Goal: Task Accomplishment & Management: Manage account settings

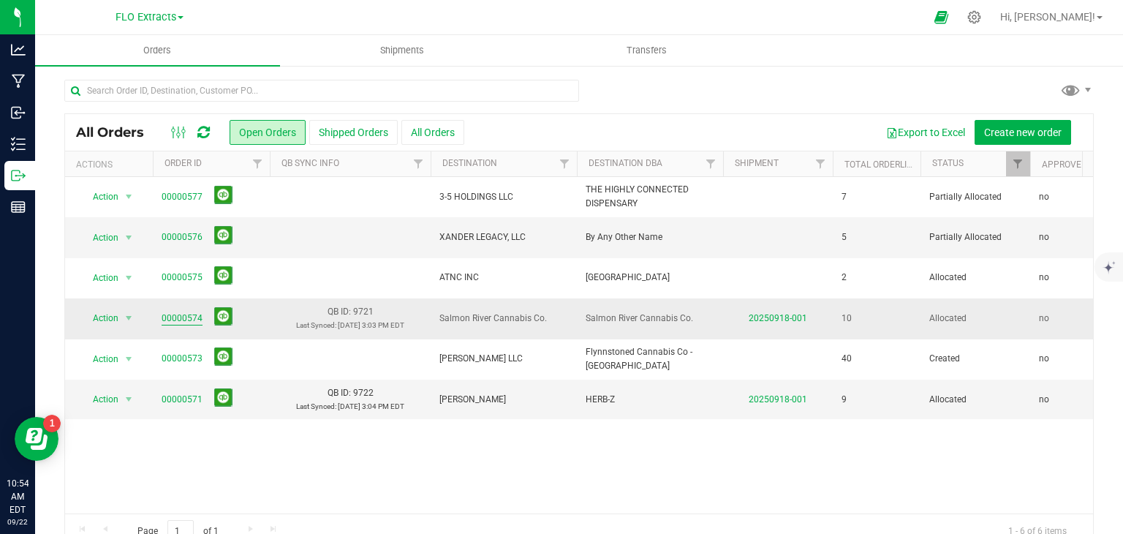
click at [184, 315] on link "00000574" at bounding box center [182, 318] width 41 height 14
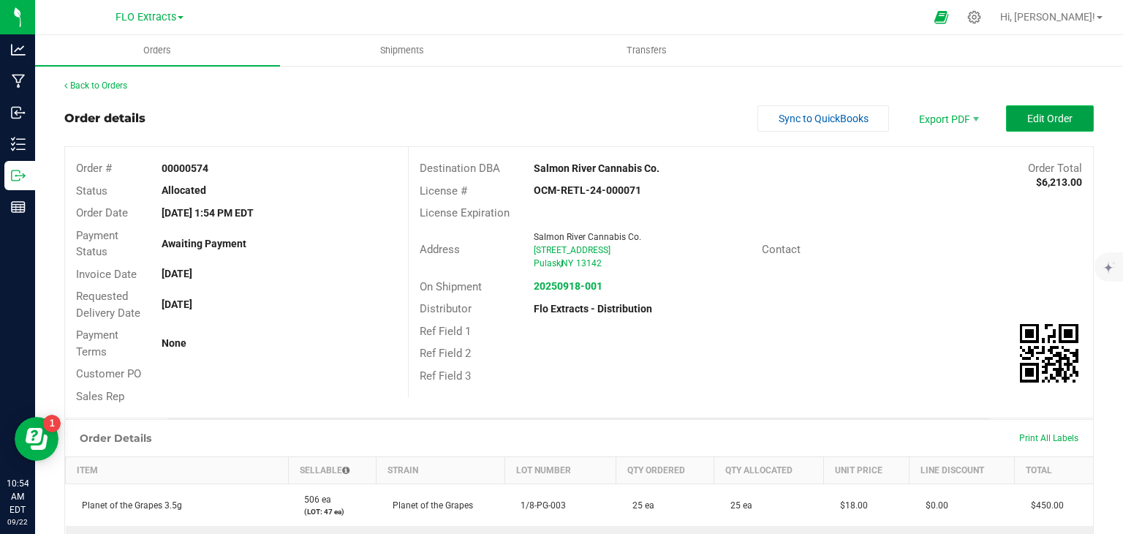
click at [1027, 122] on span "Edit Order" at bounding box center [1049, 119] width 45 height 12
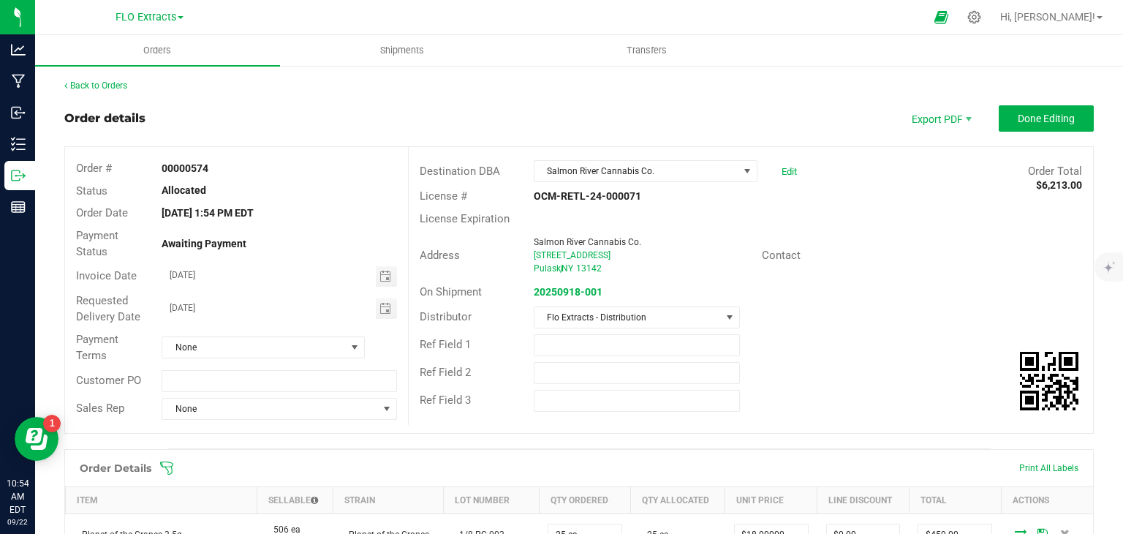
scroll to position [366, 0]
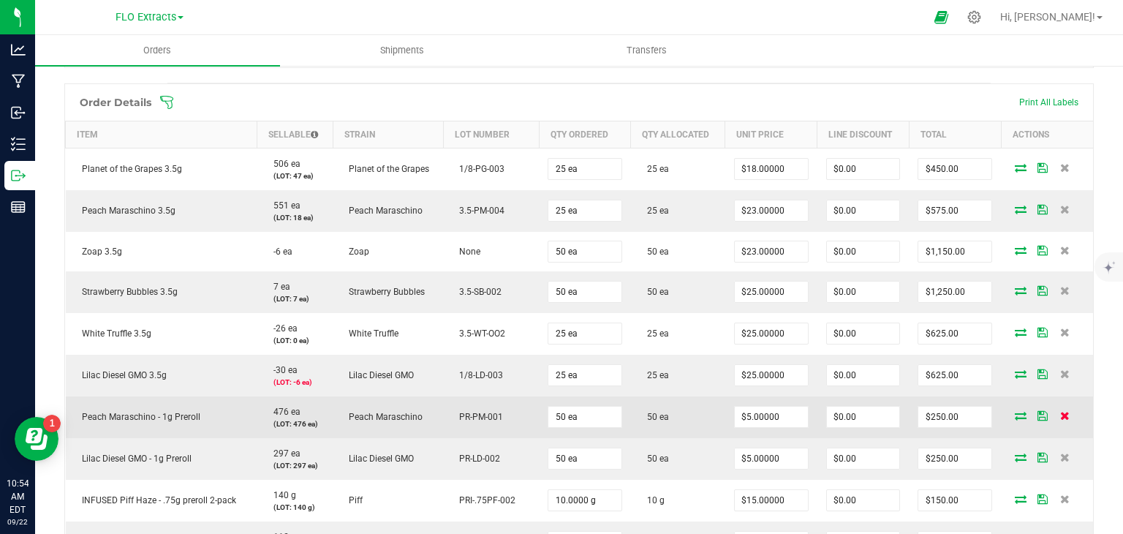
click at [1060, 415] on icon at bounding box center [1065, 415] width 10 height 9
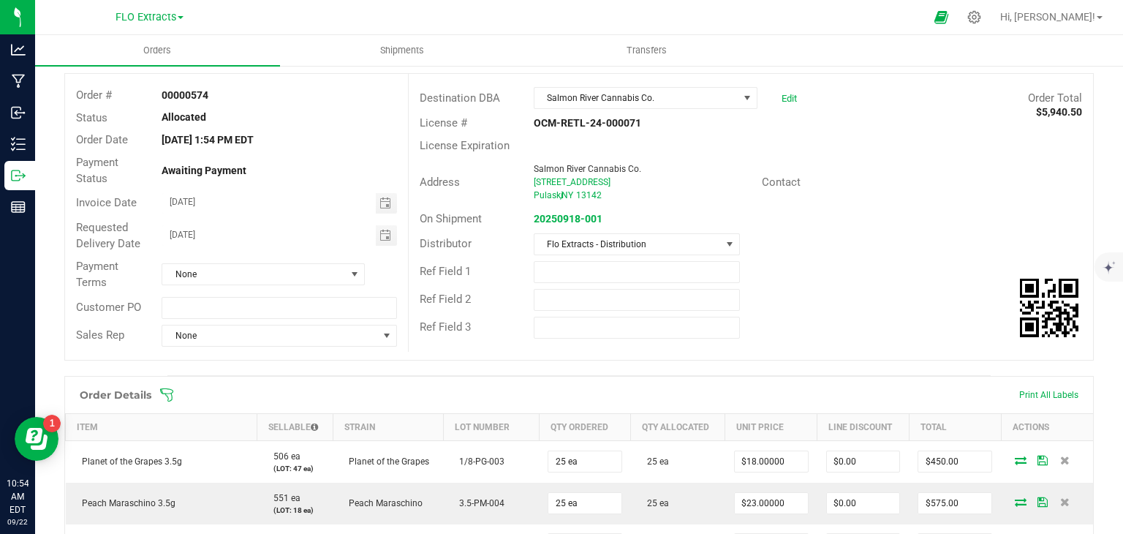
scroll to position [0, 0]
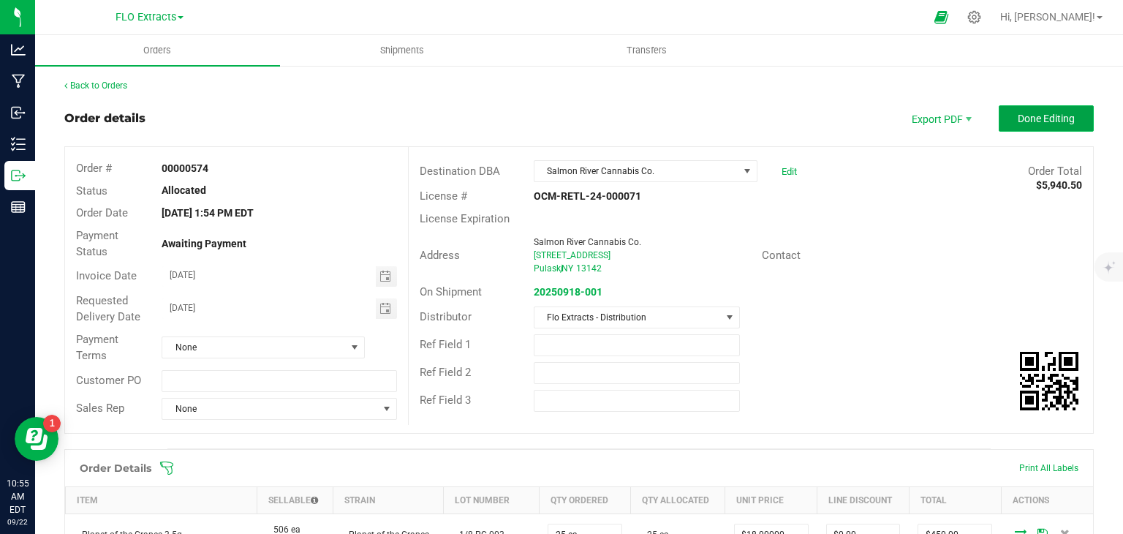
click at [1018, 118] on span "Done Editing" at bounding box center [1046, 119] width 57 height 12
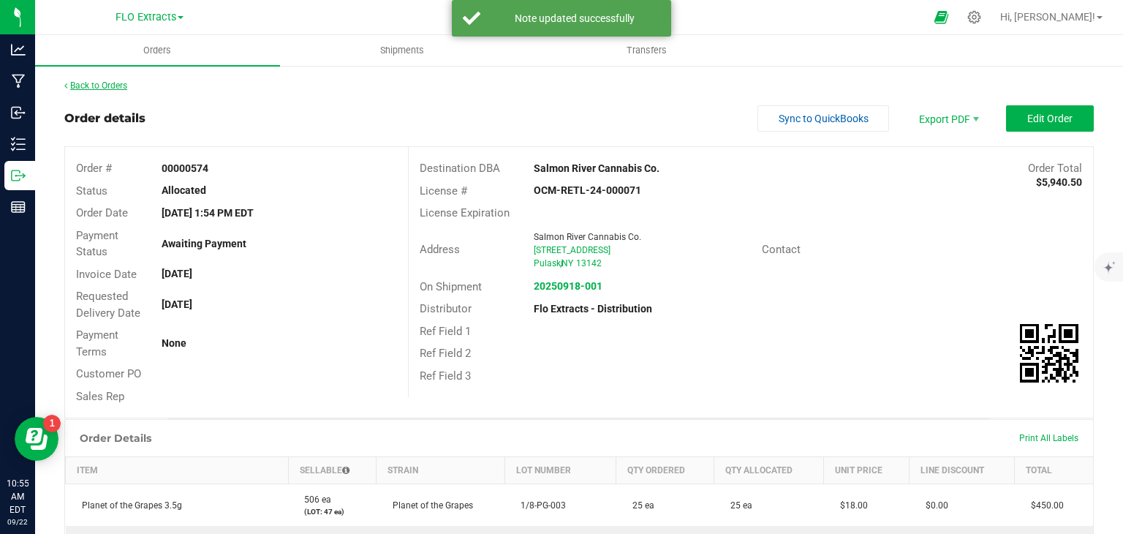
click at [95, 80] on link "Back to Orders" at bounding box center [95, 85] width 63 height 10
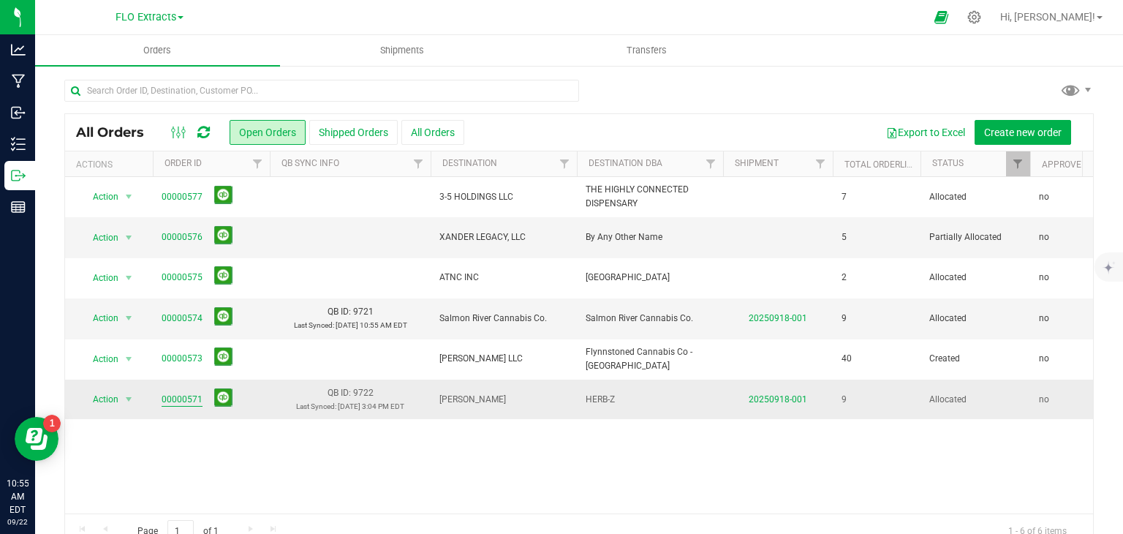
click at [181, 394] on link "00000571" at bounding box center [182, 400] width 41 height 14
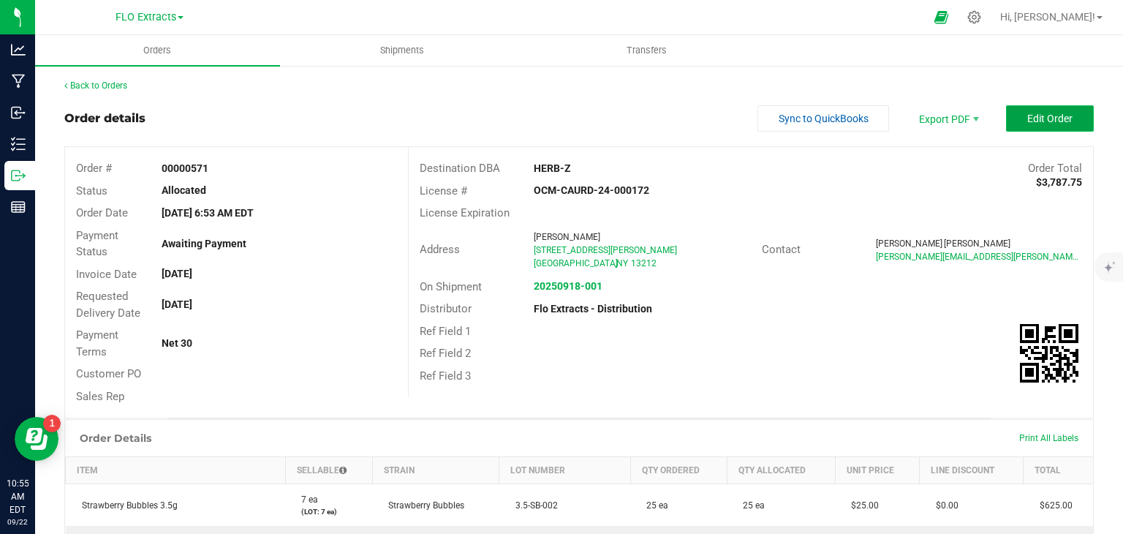
click at [1027, 121] on span "Edit Order" at bounding box center [1049, 119] width 45 height 12
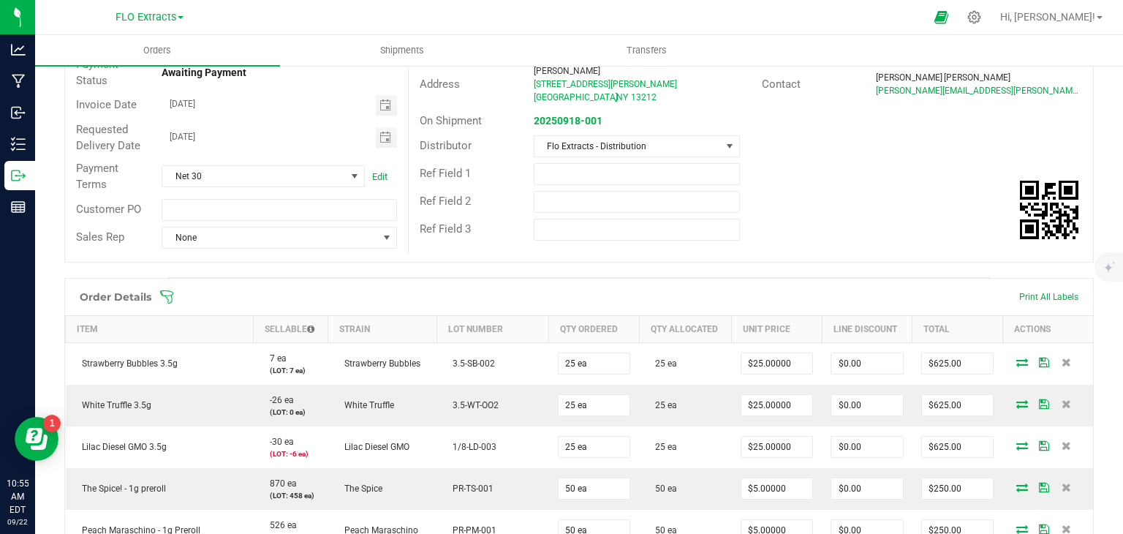
scroll to position [292, 0]
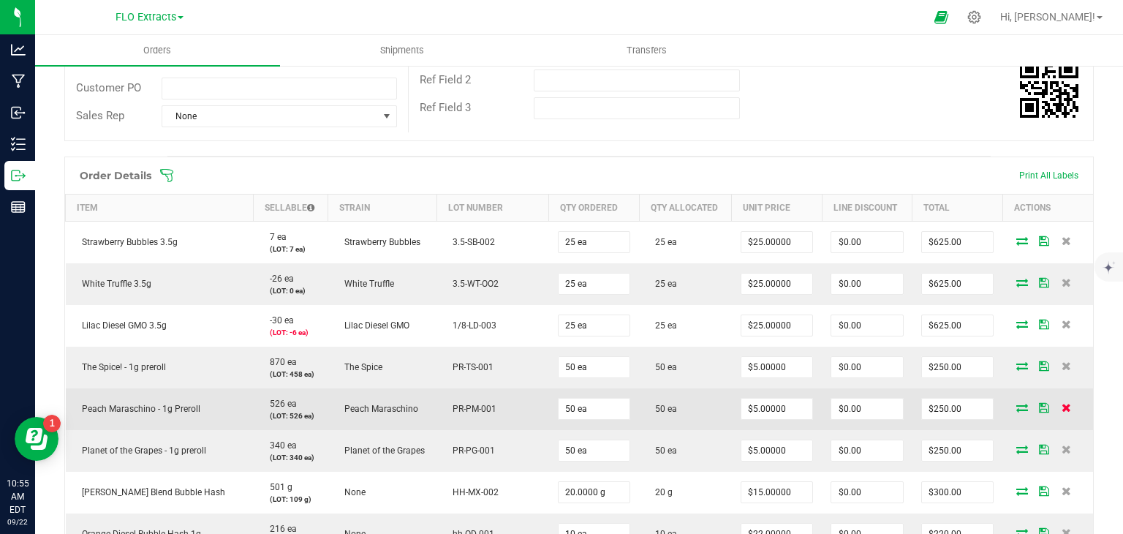
click at [1062, 404] on icon at bounding box center [1067, 407] width 10 height 9
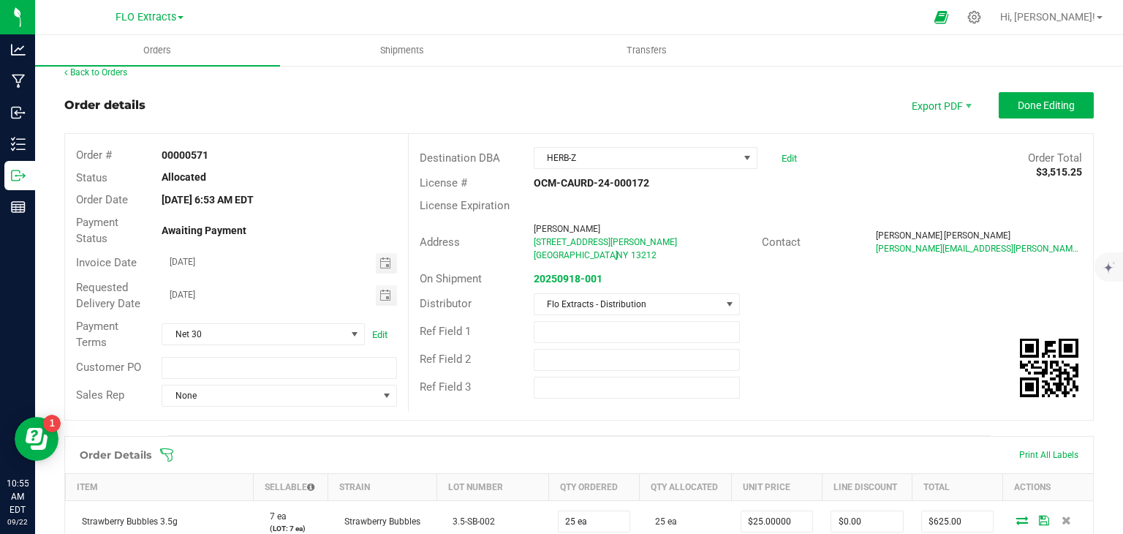
scroll to position [0, 0]
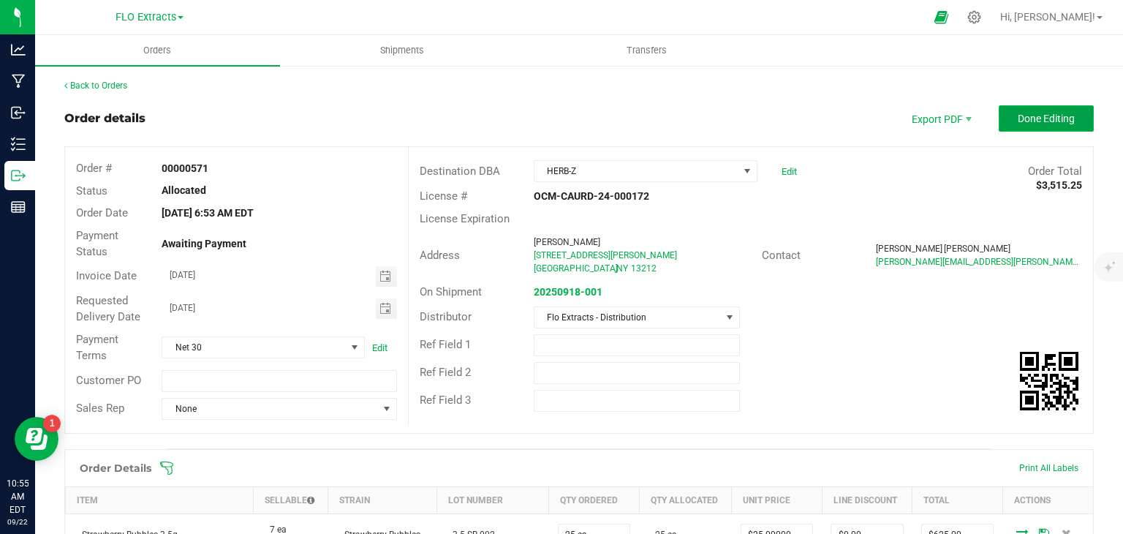
click at [1045, 124] on span "Done Editing" at bounding box center [1046, 119] width 57 height 12
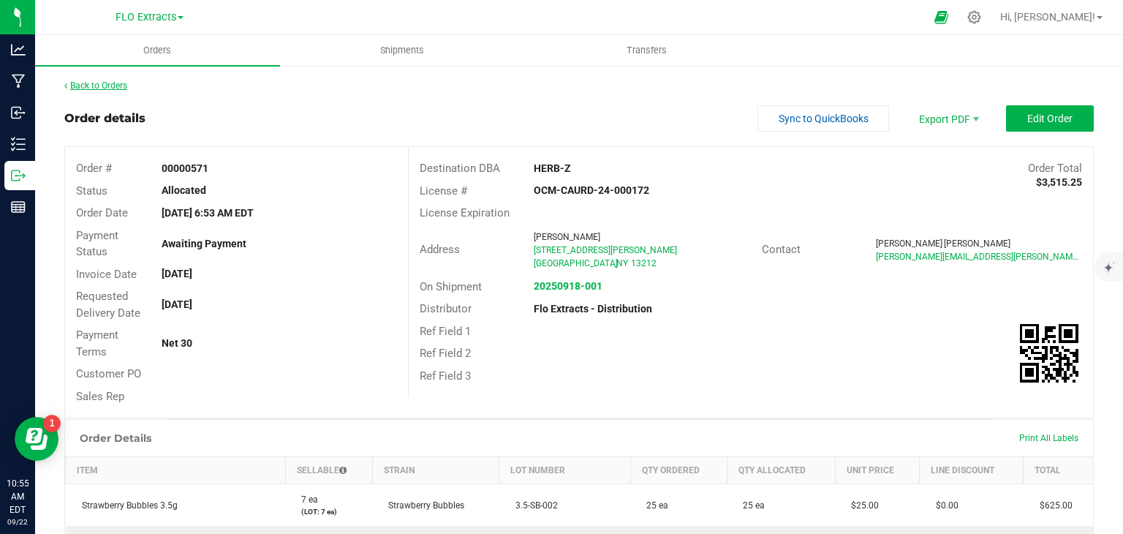
click at [102, 86] on link "Back to Orders" at bounding box center [95, 85] width 63 height 10
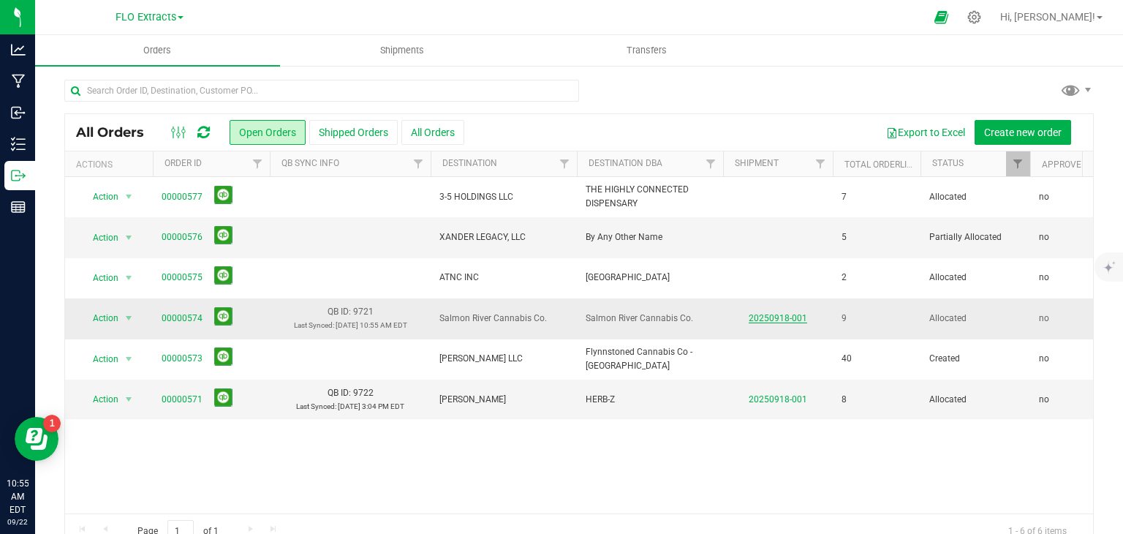
click at [784, 317] on link "20250918-001" at bounding box center [778, 318] width 58 height 10
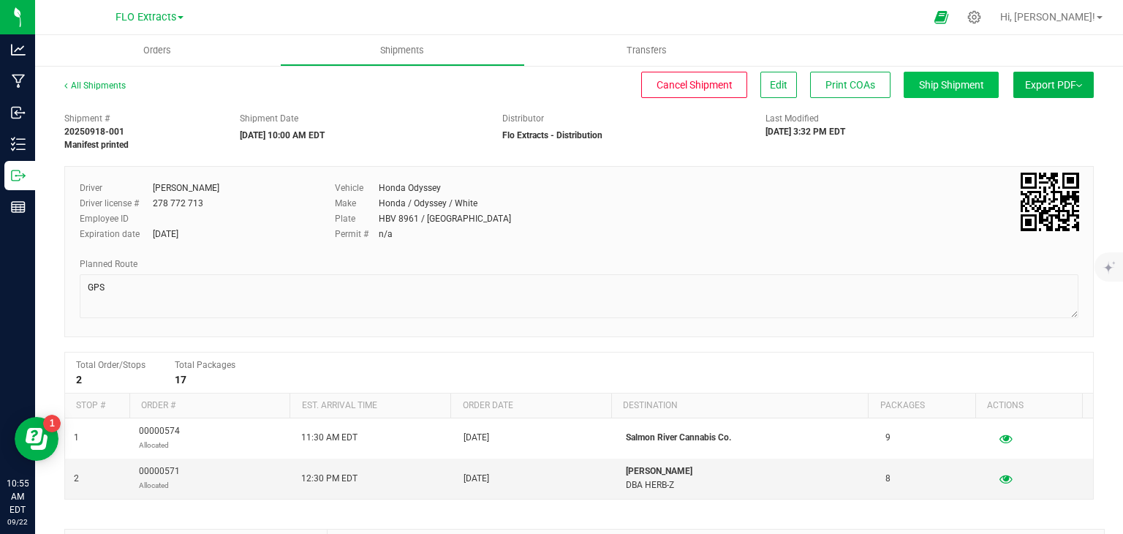
click at [949, 71] on div "All Shipments Cancel Shipment Edit Print COAs Ship Shipment Export PDF Manifest…" at bounding box center [579, 402] width 1088 height 676
click at [945, 79] on span "Ship Shipment" at bounding box center [951, 85] width 65 height 12
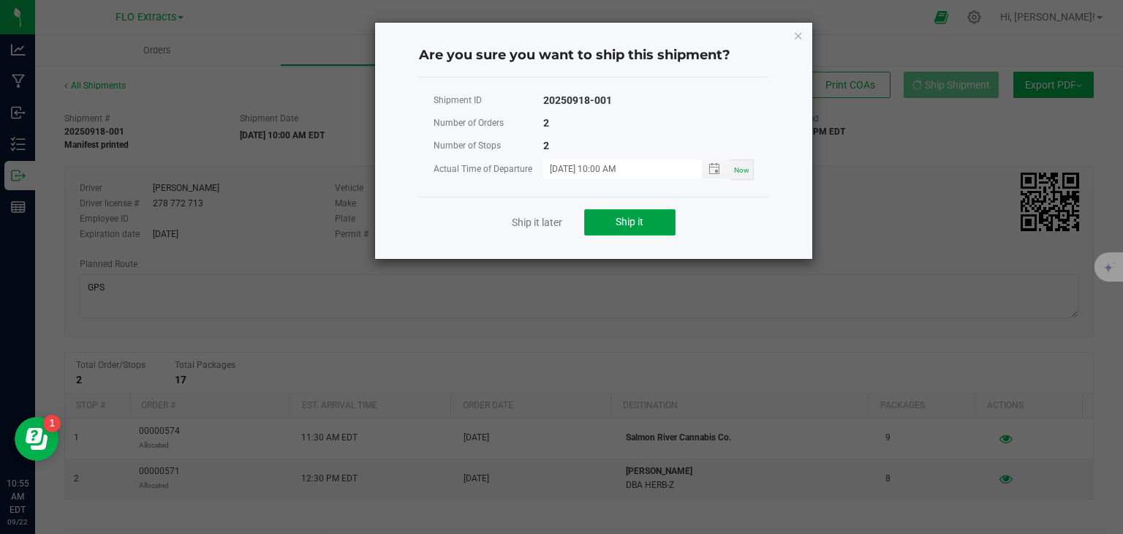
click at [619, 222] on span "Ship it" at bounding box center [630, 222] width 28 height 12
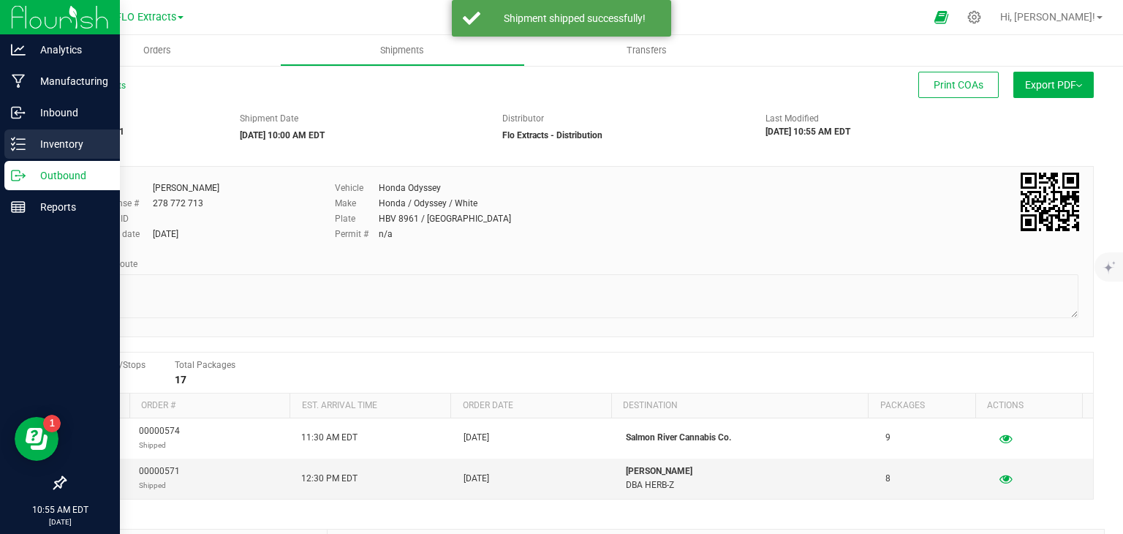
click at [58, 139] on p "Inventory" at bounding box center [70, 144] width 88 height 18
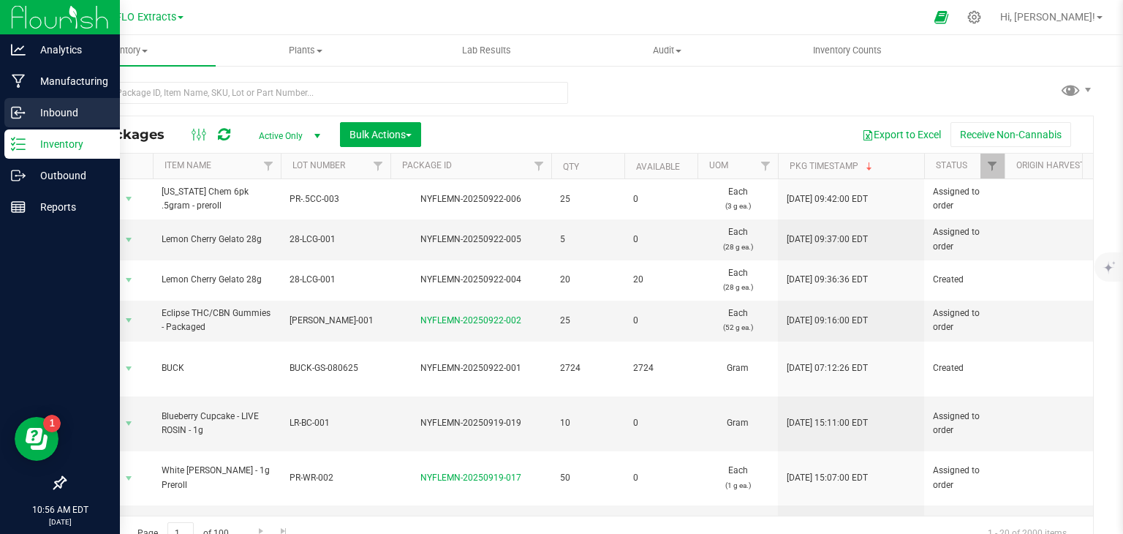
click at [23, 107] on icon at bounding box center [18, 112] width 15 height 15
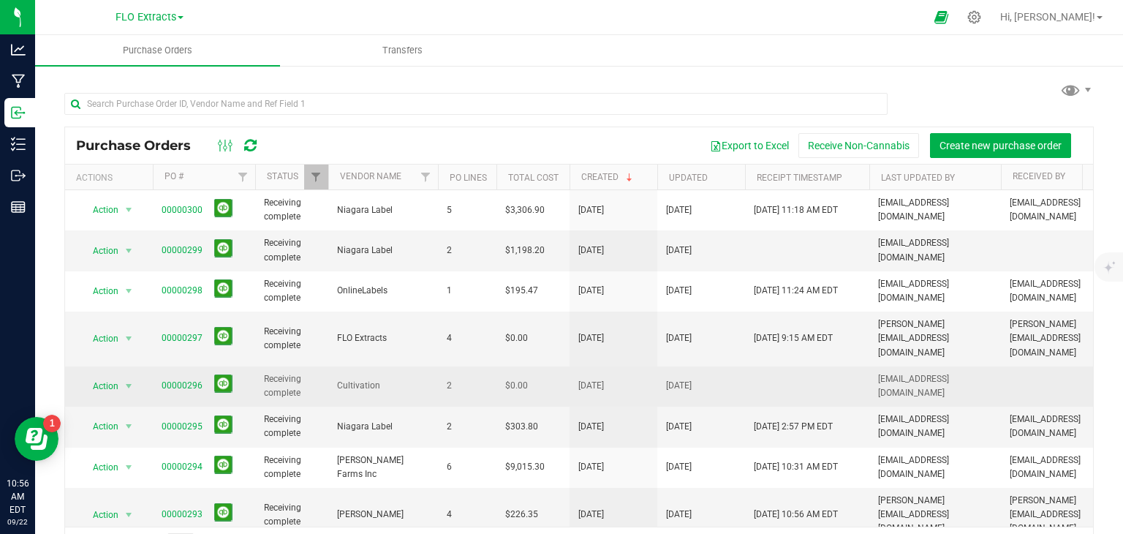
click at [184, 379] on span "00000296" at bounding box center [182, 386] width 41 height 14
click at [186, 380] on link "00000296" at bounding box center [182, 385] width 41 height 10
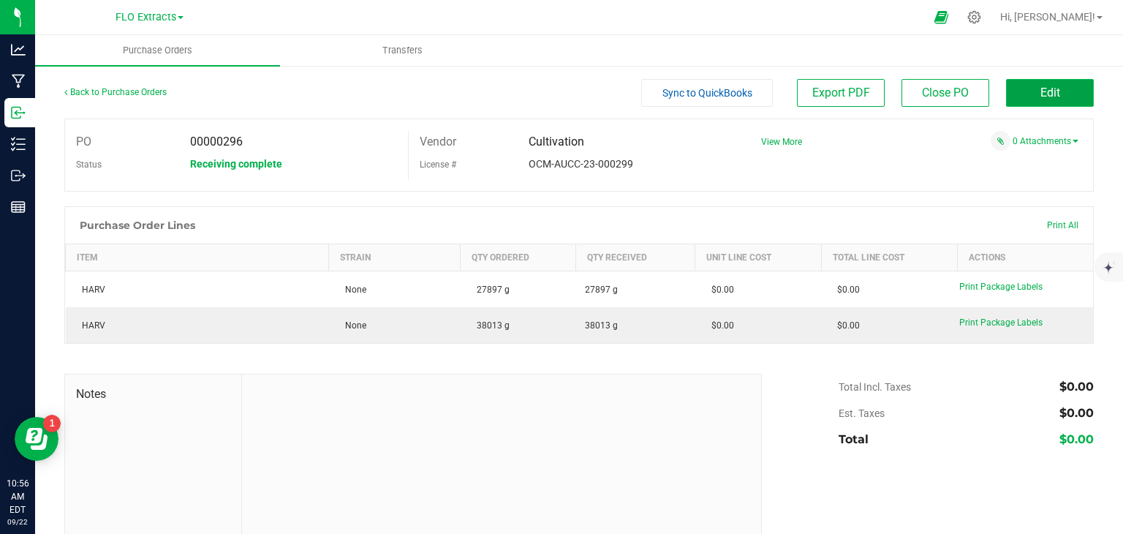
click at [1049, 90] on button "Edit" at bounding box center [1050, 93] width 88 height 28
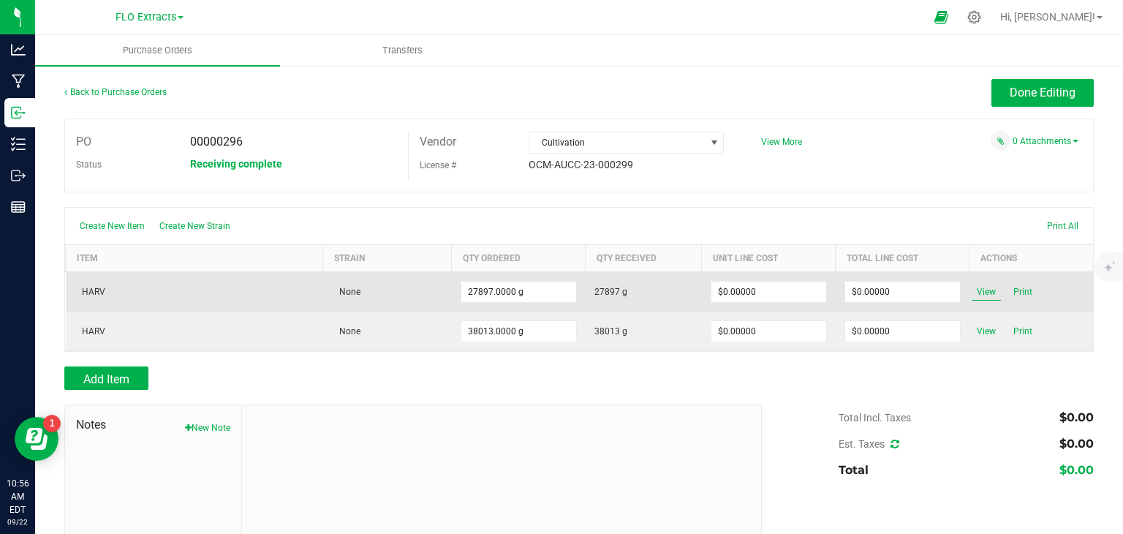
click at [972, 288] on span "View" at bounding box center [986, 292] width 29 height 18
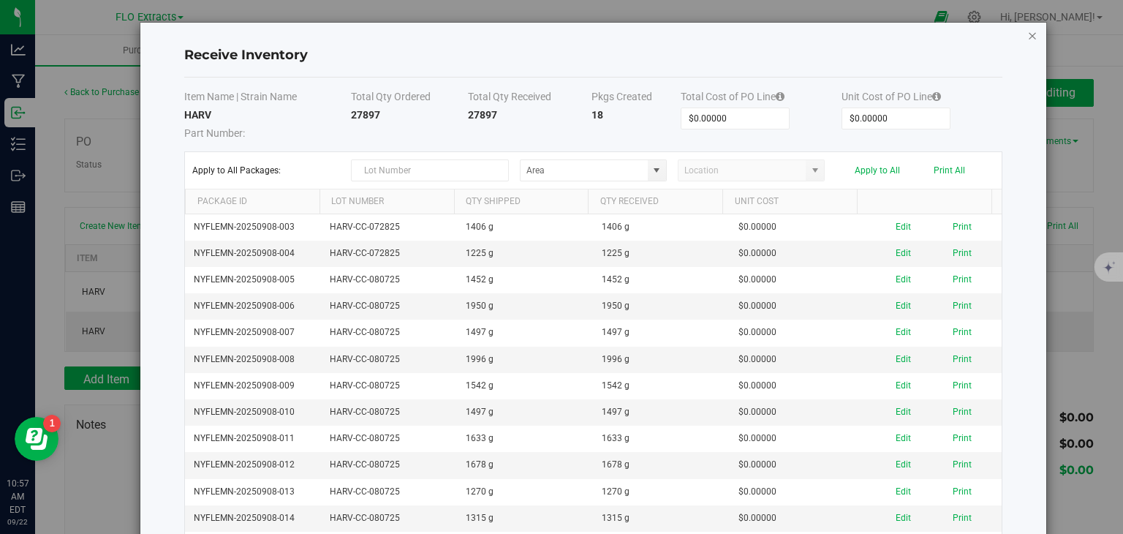
click at [1027, 35] on icon "Close modal" at bounding box center [1032, 35] width 10 height 18
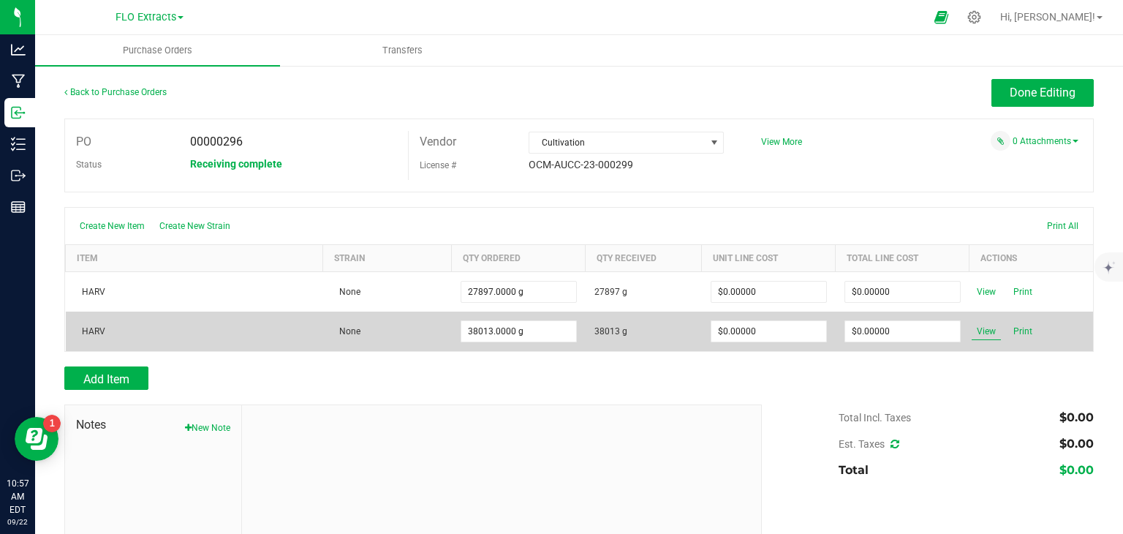
click at [975, 330] on span "View" at bounding box center [986, 331] width 29 height 18
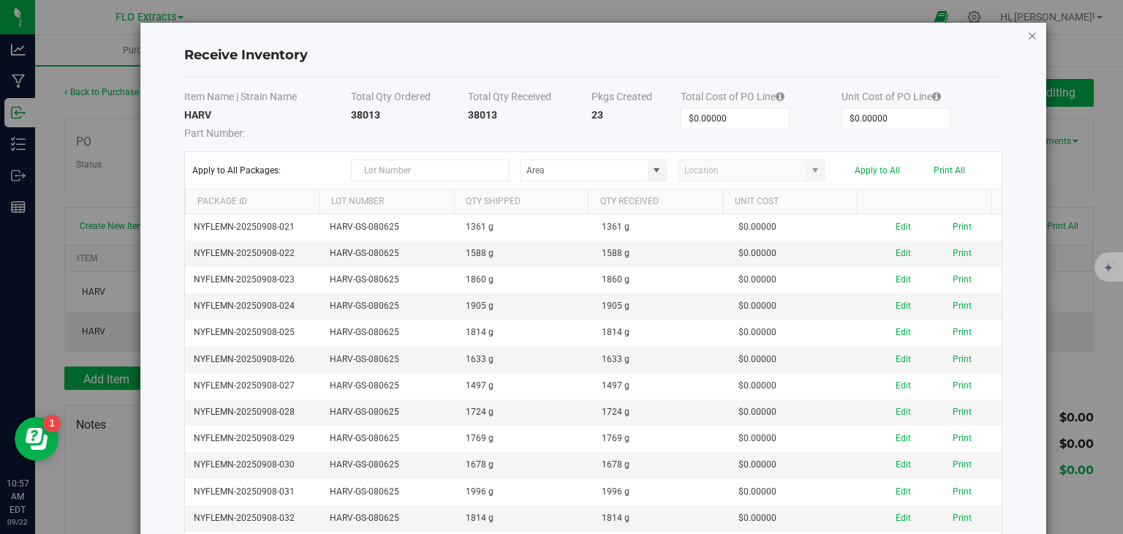
click at [1027, 31] on icon "Close modal" at bounding box center [1032, 35] width 10 height 18
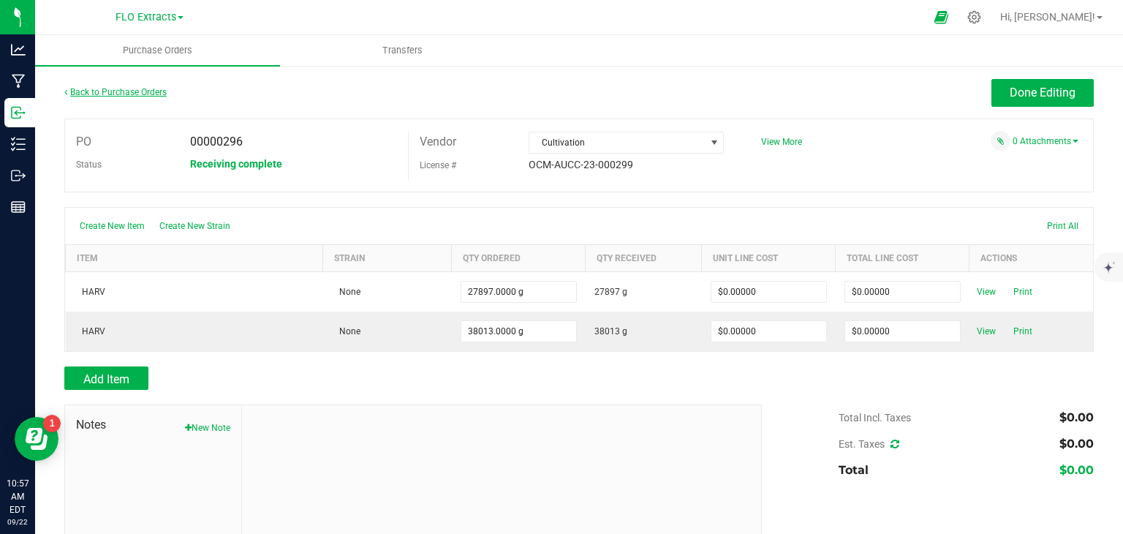
click at [117, 89] on link "Back to Purchase Orders" at bounding box center [115, 92] width 102 height 10
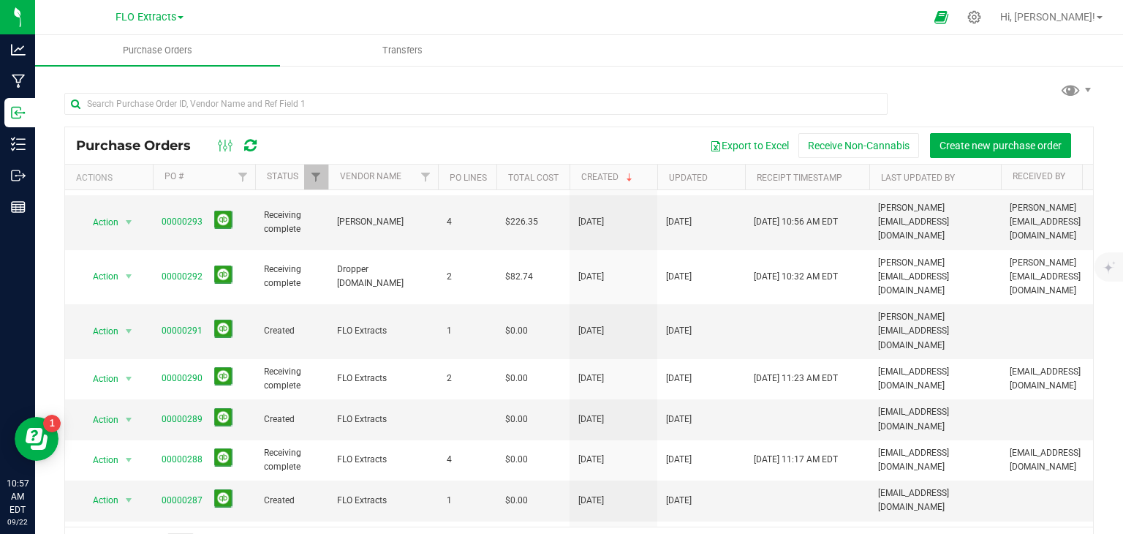
scroll to position [366, 0]
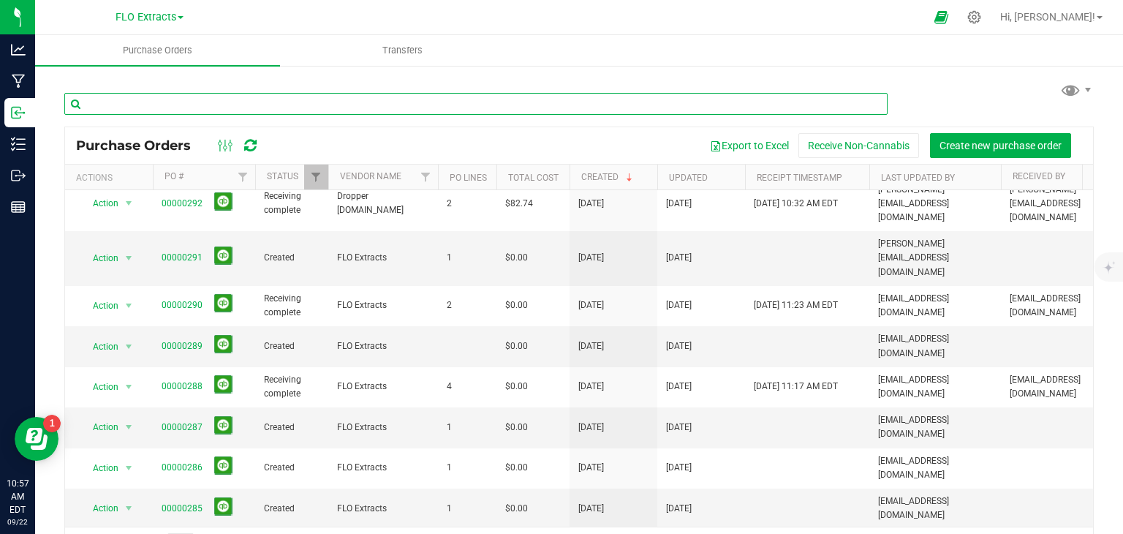
click at [321, 109] on input "text" at bounding box center [475, 104] width 823 height 22
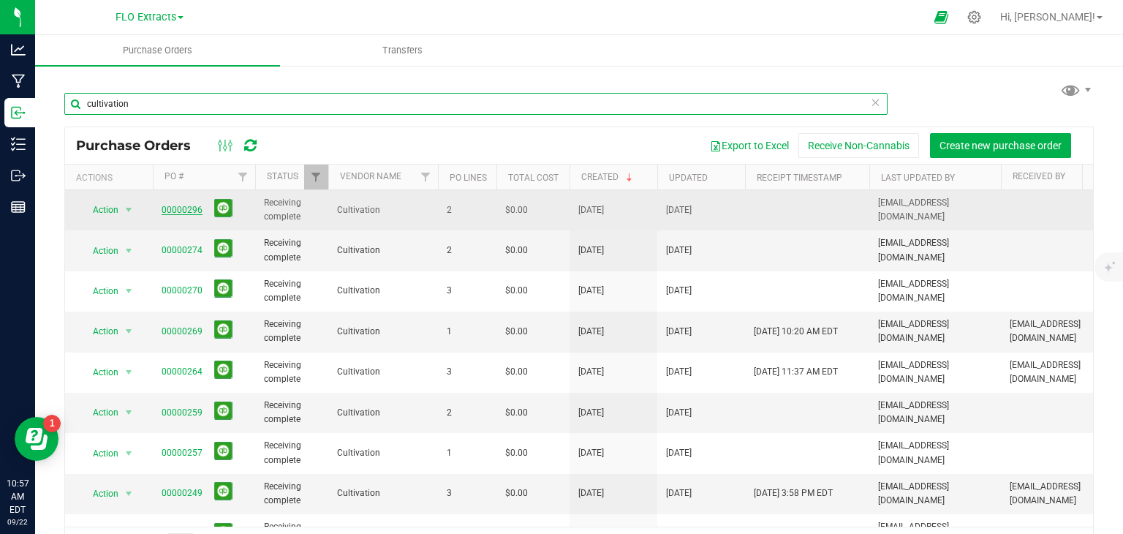
type input "cultivation"
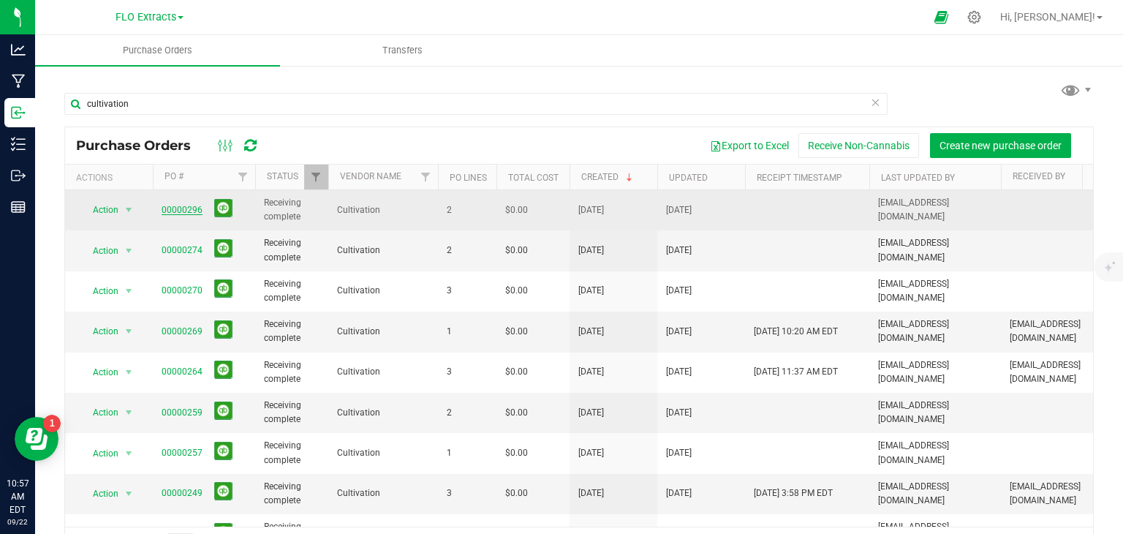
click at [189, 208] on link "00000296" at bounding box center [182, 210] width 41 height 10
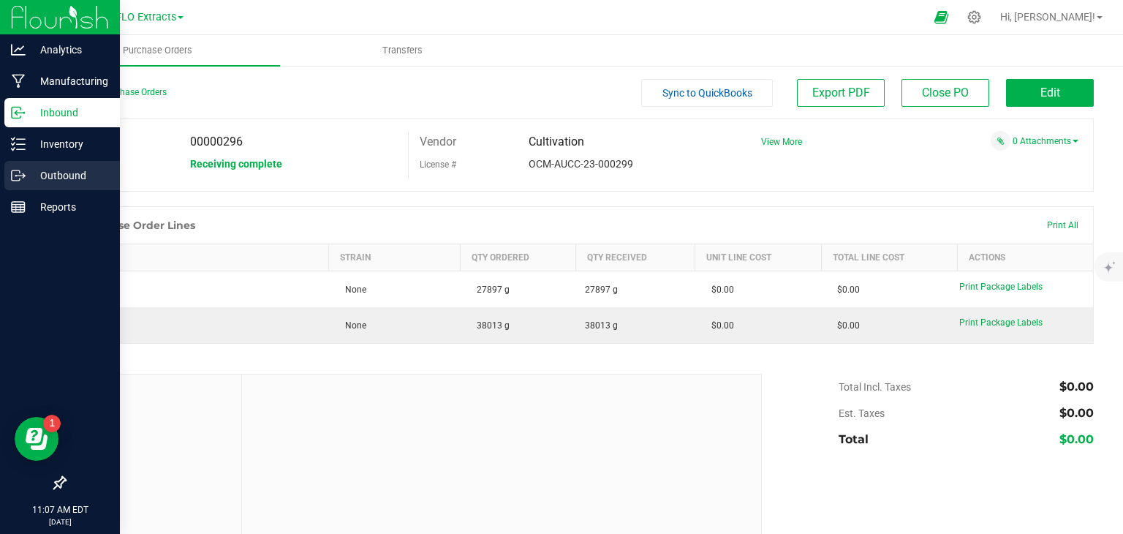
click at [35, 176] on p "Outbound" at bounding box center [70, 176] width 88 height 18
